Goal: Information Seeking & Learning: Learn about a topic

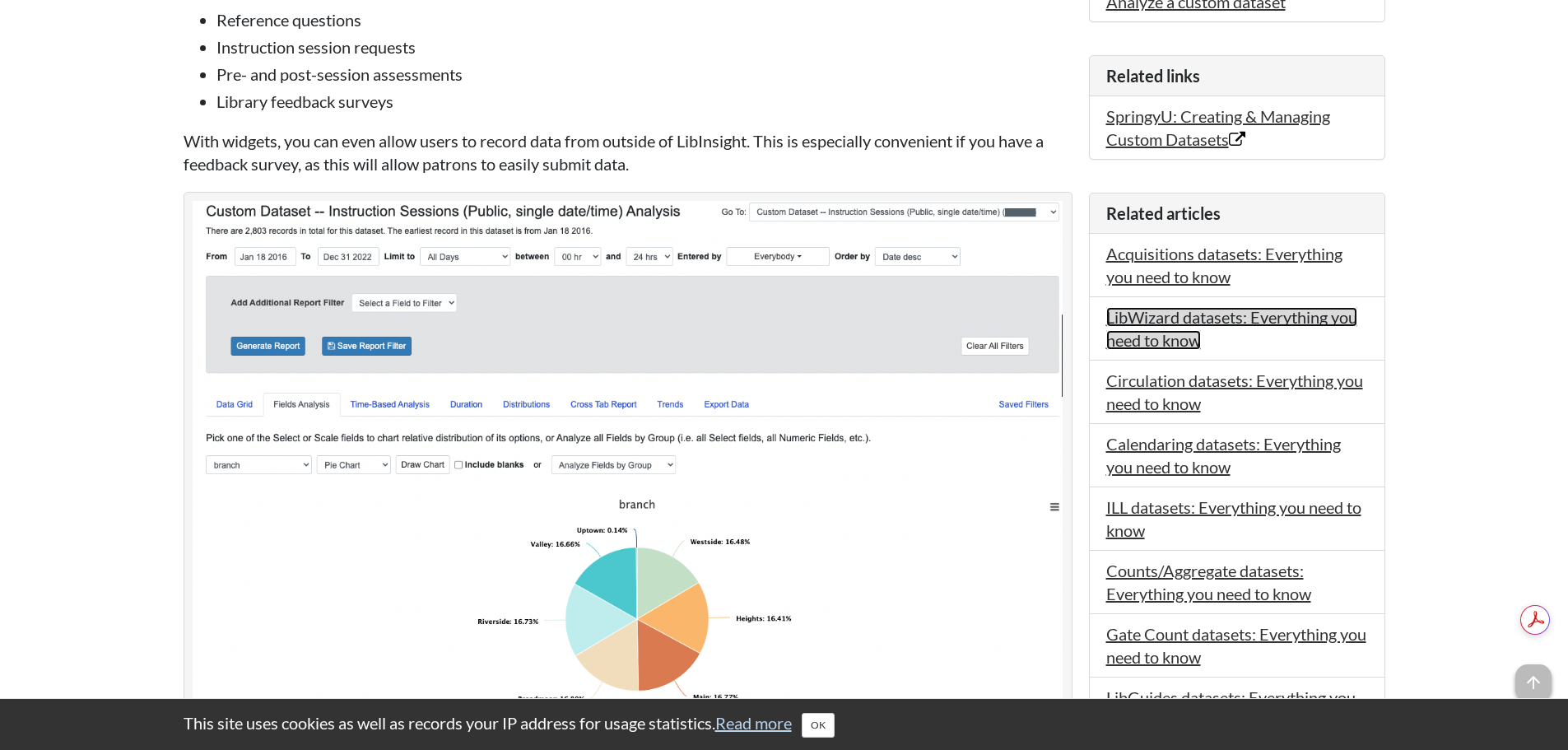
click at [1162, 310] on link "LibWizard datasets: Everything you need to know" at bounding box center [1232, 328] width 251 height 43
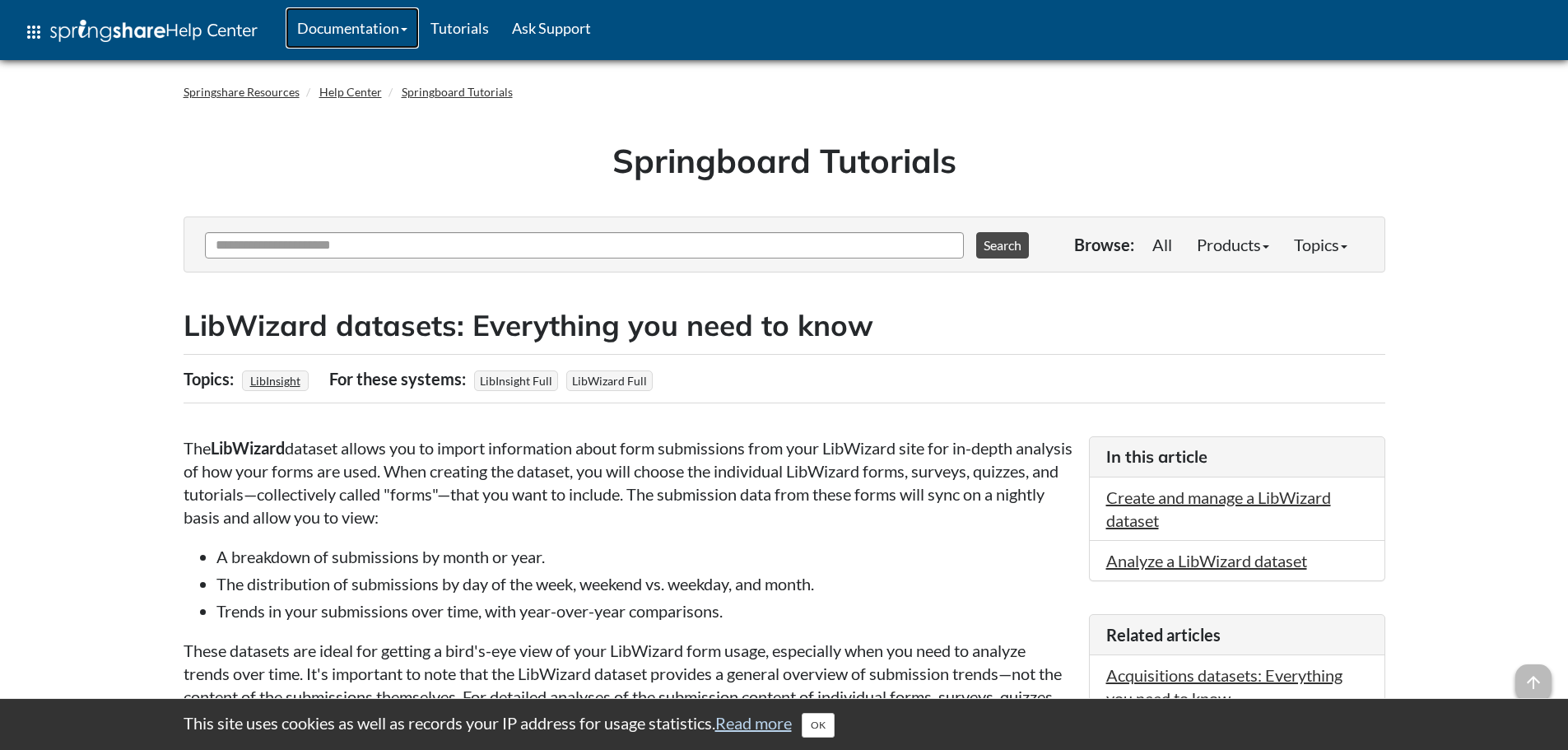
click at [393, 31] on link "Documentation" at bounding box center [352, 28] width 133 height 41
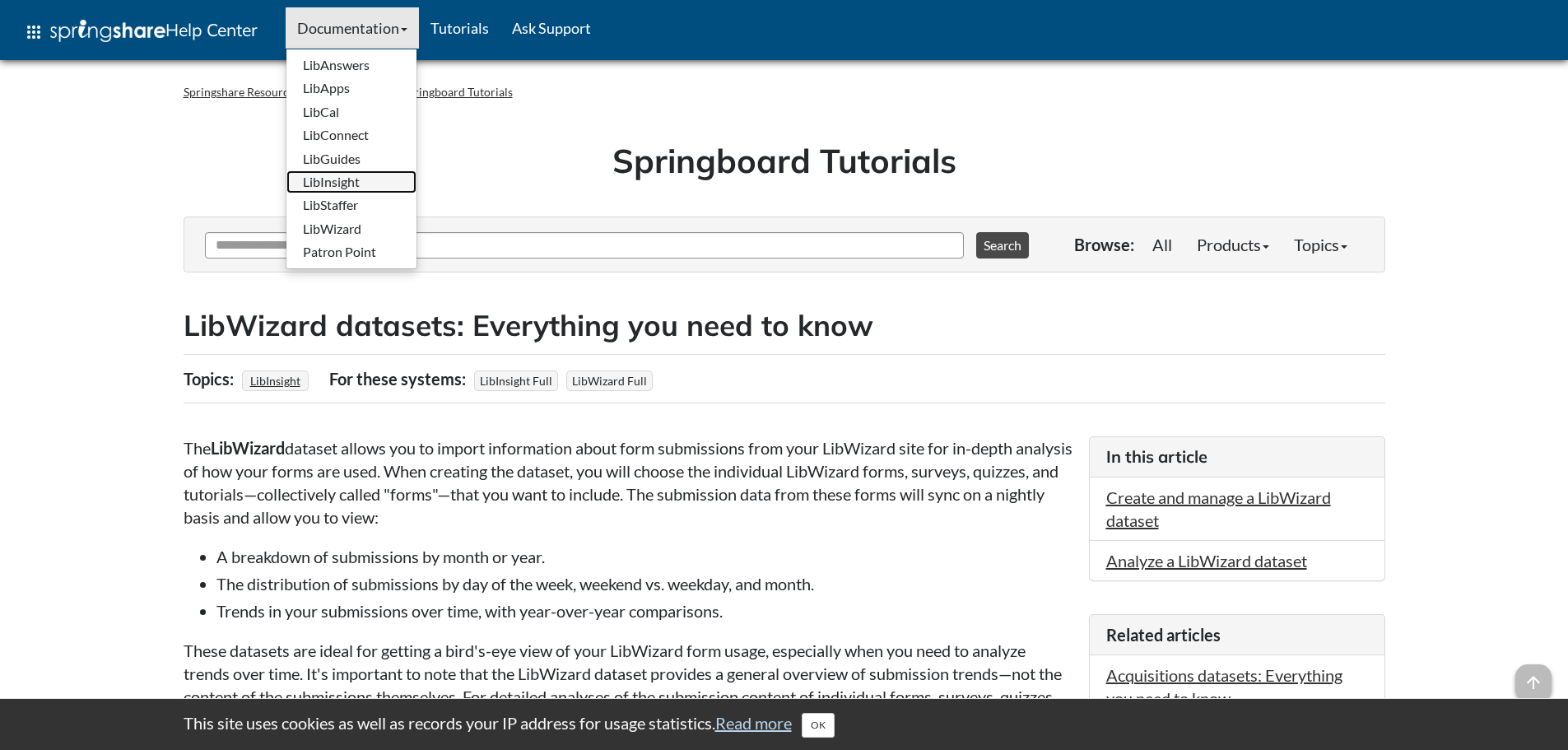
click at [338, 185] on link "LibInsight" at bounding box center [351, 181] width 130 height 23
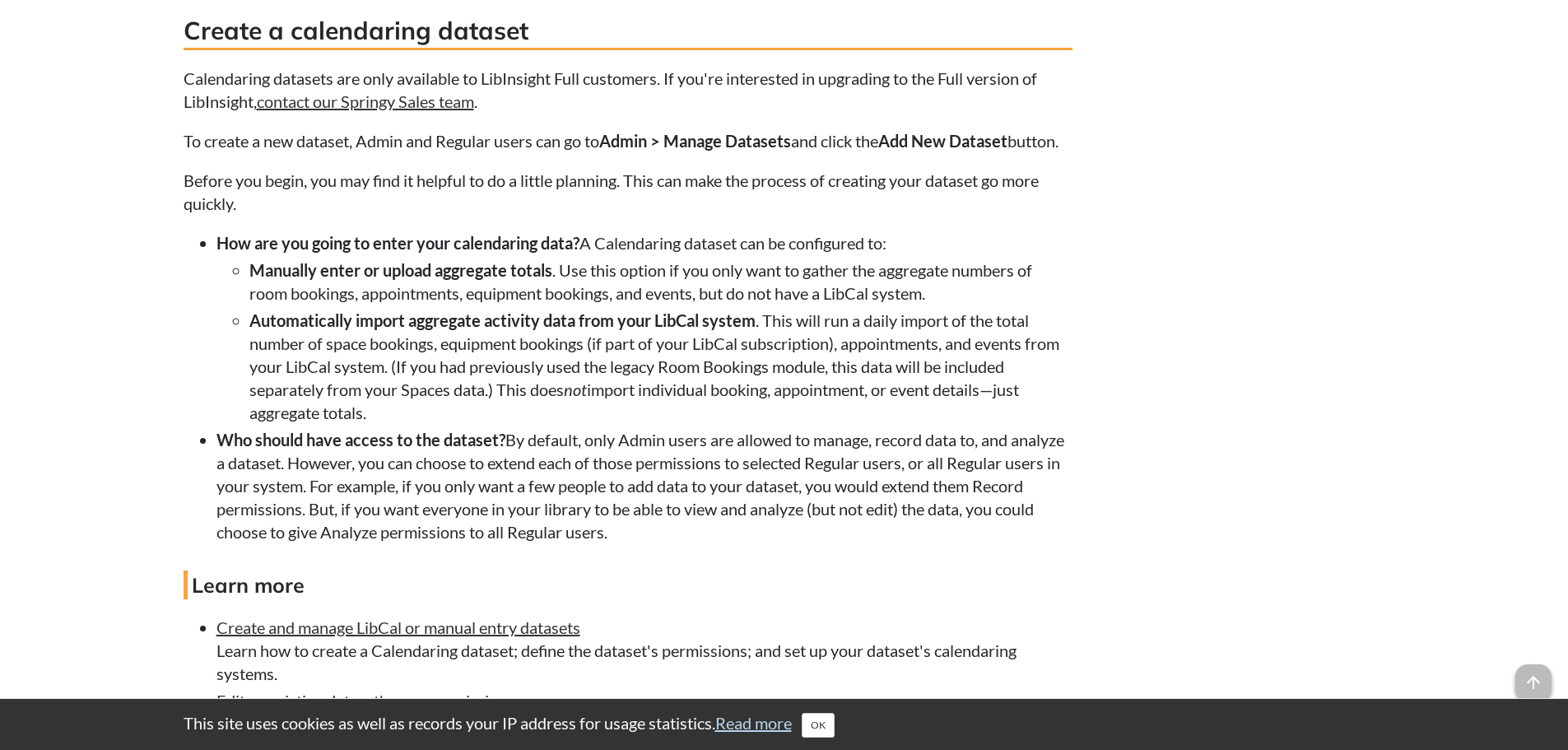
scroll to position [1317, 0]
